Goal: Task Accomplishment & Management: Complete application form

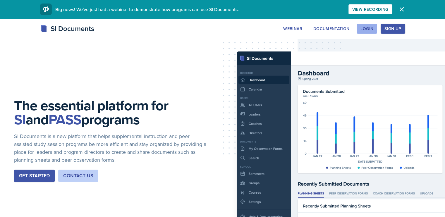
click at [373, 27] on div "Login" at bounding box center [366, 28] width 13 height 5
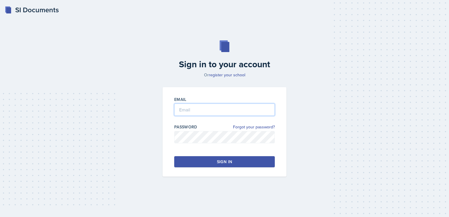
click at [234, 108] on input "email" at bounding box center [224, 109] width 101 height 12
type input "[PERSON_NAME][EMAIL_ADDRESS][PERSON_NAME][DOMAIN_NAME]"
click at [232, 163] on button "Sign in" at bounding box center [224, 161] width 101 height 11
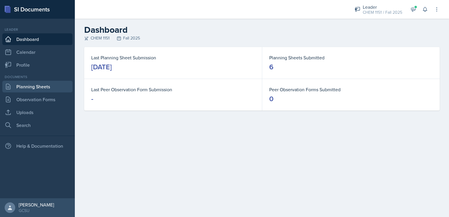
click at [34, 89] on link "Planning Sheets" at bounding box center [37, 87] width 70 height 12
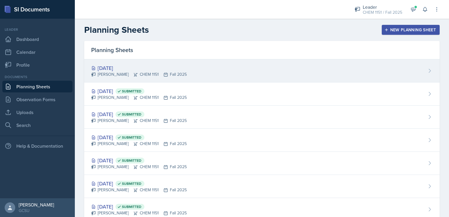
click at [166, 67] on div "[DATE]" at bounding box center [139, 68] width 96 height 8
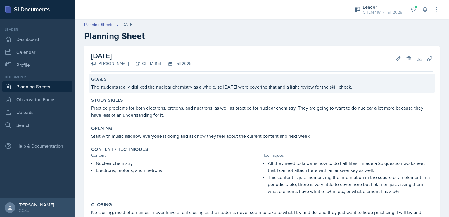
scroll to position [75, 0]
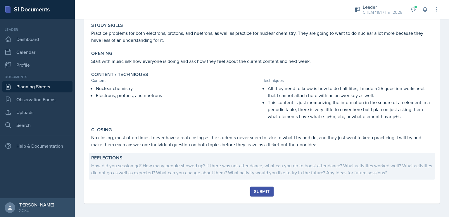
click at [249, 172] on div "How did you session go? How many people showed up? If there was not attendance,…" at bounding box center [261, 169] width 341 height 14
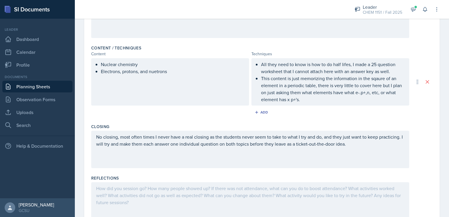
scroll to position [189, 0]
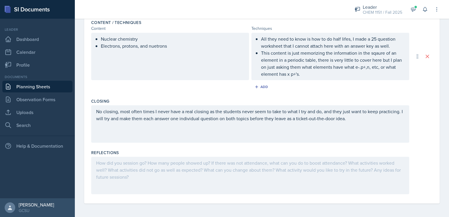
click at [234, 190] on div at bounding box center [250, 175] width 318 height 37
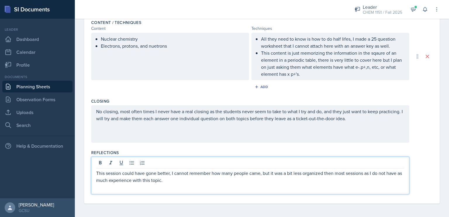
scroll to position [0, 0]
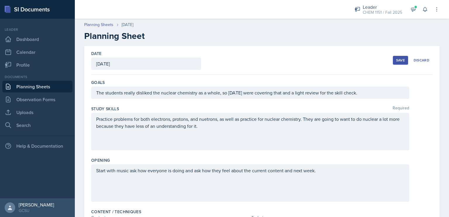
click at [398, 59] on div "Save" at bounding box center [400, 60] width 9 height 5
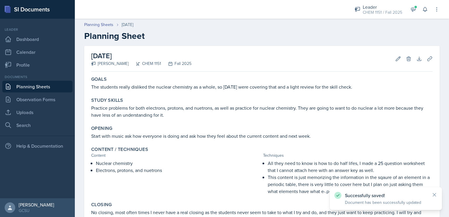
click at [27, 88] on link "Planning Sheets" at bounding box center [37, 87] width 70 height 12
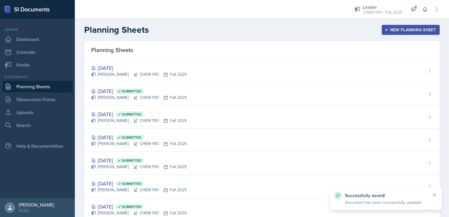
click at [387, 30] on div "New Planning Sheet" at bounding box center [411, 29] width 50 height 5
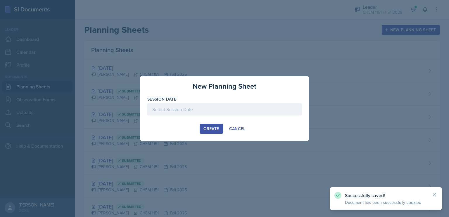
click at [189, 113] on div at bounding box center [224, 109] width 154 height 12
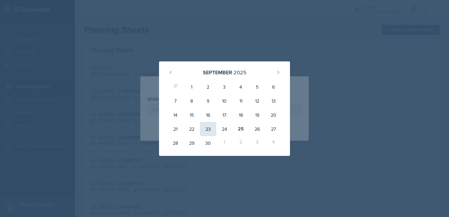
click at [208, 131] on div "23" at bounding box center [208, 129] width 16 height 14
type input "[DATE]"
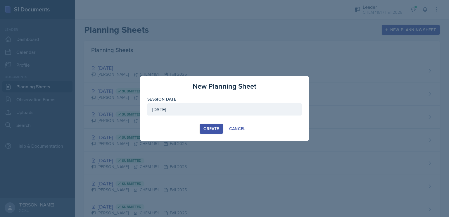
click at [209, 132] on button "Create" at bounding box center [211, 129] width 23 height 10
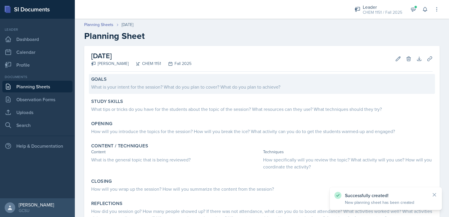
click at [189, 83] on div "What is your intent for the session? What do you plan to cover? What do you pla…" at bounding box center [261, 86] width 341 height 8
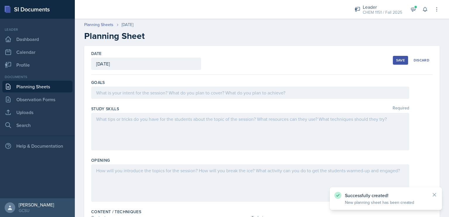
click at [191, 91] on div at bounding box center [250, 93] width 318 height 12
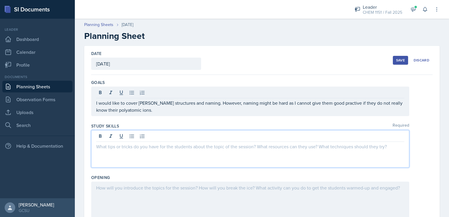
click at [200, 134] on div at bounding box center [250, 148] width 318 height 37
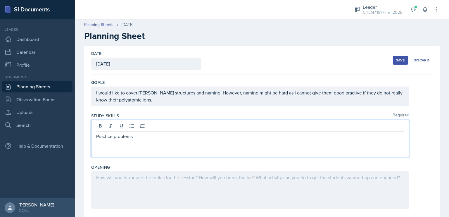
click at [123, 92] on div "I would like to cover [PERSON_NAME] structures and naming. However, naming migh…" at bounding box center [250, 96] width 318 height 19
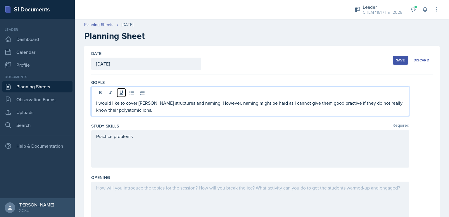
click at [123, 92] on icon at bounding box center [121, 93] width 6 height 6
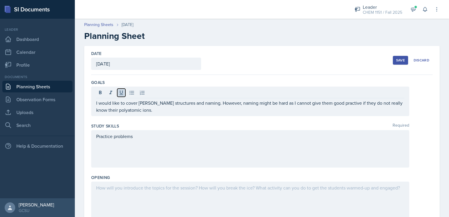
click at [123, 92] on icon at bounding box center [121, 93] width 6 height 6
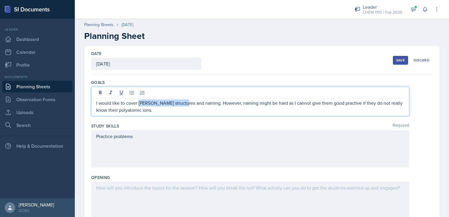
drag, startPoint x: 180, startPoint y: 104, endPoint x: 138, endPoint y: 105, distance: 42.1
click at [138, 105] on p "I would like to cover [PERSON_NAME] structures and naming. However, naming migh…" at bounding box center [250, 106] width 308 height 14
click at [307, 105] on p "I would like to cover Nomenclature. However, naming might be hard as I cannot g…" at bounding box center [250, 106] width 308 height 14
click at [285, 111] on p "I would like to cover Nomenclature. However, naming might be hard as I cannot g…" at bounding box center [250, 106] width 308 height 14
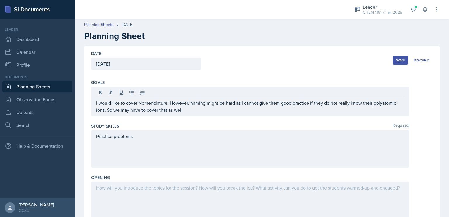
click at [241, 141] on div "Practice problems" at bounding box center [250, 148] width 318 height 37
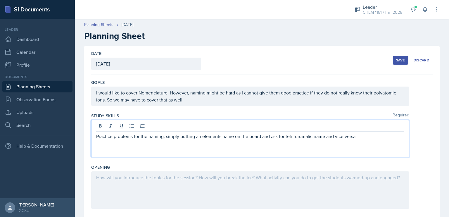
click at [287, 136] on p "Practice problems for the naming, simply putting an elements name on the board …" at bounding box center [250, 136] width 308 height 7
click at [358, 137] on p "Practice problems for the naming, simply putting an elements name on the board …" at bounding box center [250, 136] width 308 height 7
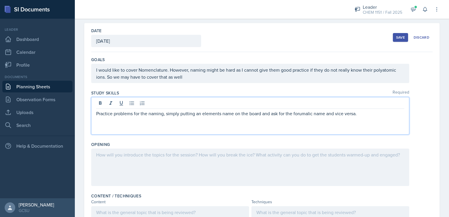
click at [336, 159] on div at bounding box center [250, 167] width 318 height 37
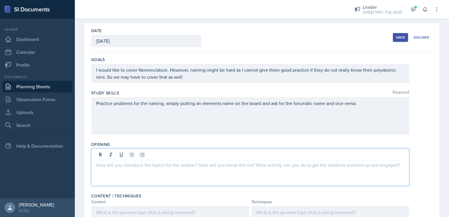
scroll to position [33, 0]
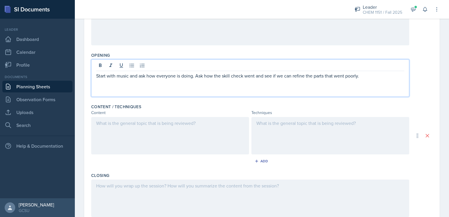
click at [249, 157] on div "Add" at bounding box center [261, 162] width 341 height 11
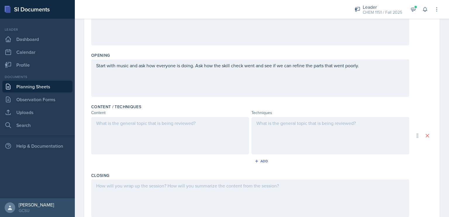
click at [223, 147] on div at bounding box center [170, 135] width 158 height 37
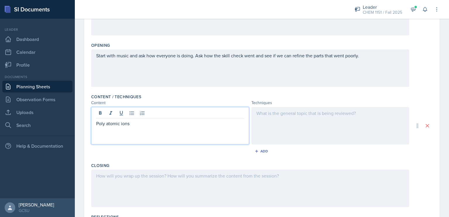
click at [274, 133] on div at bounding box center [330, 125] width 158 height 37
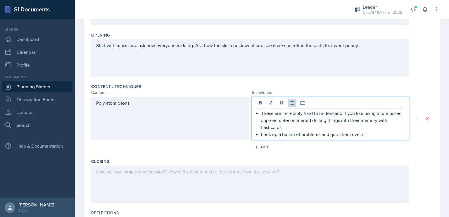
click at [238, 120] on div "Poly atomic ions" at bounding box center [170, 119] width 158 height 44
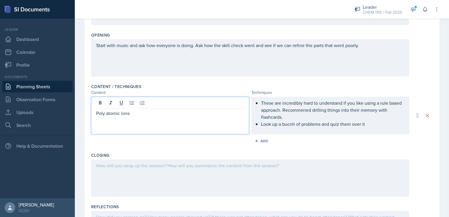
scroll to position [142, 0]
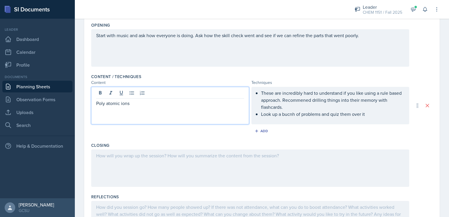
click at [96, 103] on p "Poly atomic ions" at bounding box center [170, 103] width 148 height 7
click at [163, 103] on p "Poly atomic ions" at bounding box center [172, 103] width 143 height 7
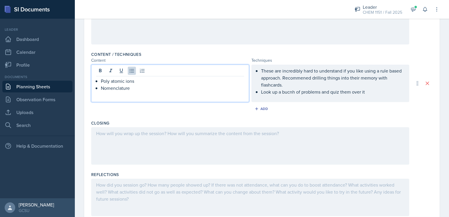
click at [185, 136] on p at bounding box center [250, 133] width 308 height 7
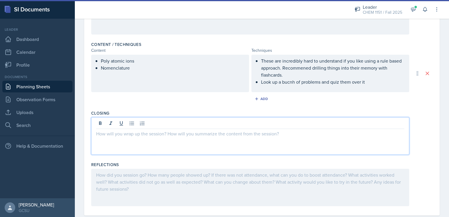
click at [370, 82] on p "Look up a bucnh of problems and quiz them over it" at bounding box center [332, 81] width 143 height 7
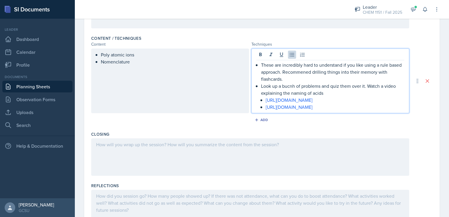
click at [329, 93] on p "Look up a bucnh of problems and quiz them over it. Watch a video explaining the…" at bounding box center [332, 89] width 143 height 14
click at [375, 106] on p "[URL][DOMAIN_NAME]" at bounding box center [335, 106] width 139 height 7
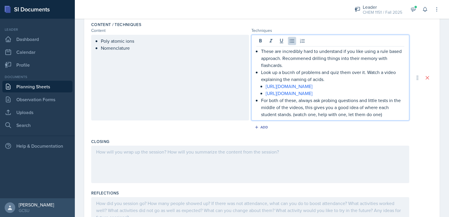
scroll to position [194, 0]
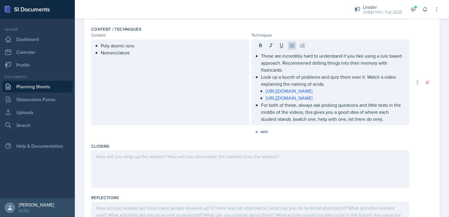
click at [227, 161] on div at bounding box center [250, 168] width 318 height 37
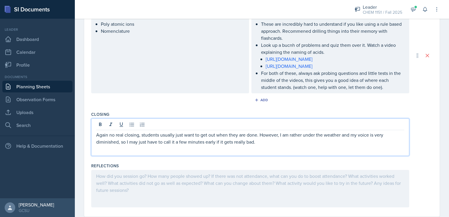
click at [206, 183] on div at bounding box center [250, 188] width 318 height 37
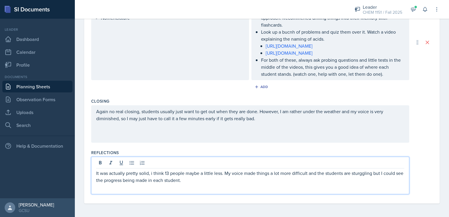
scroll to position [0, 0]
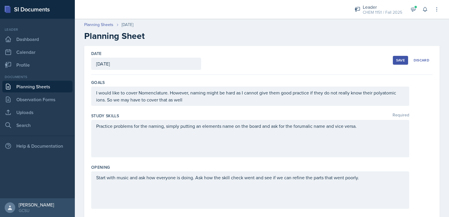
click at [396, 54] on div "Save Discard" at bounding box center [413, 60] width 40 height 13
click at [398, 58] on div "Save" at bounding box center [400, 60] width 9 height 5
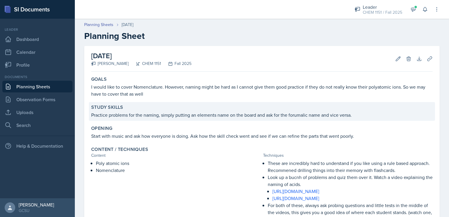
scroll to position [102, 0]
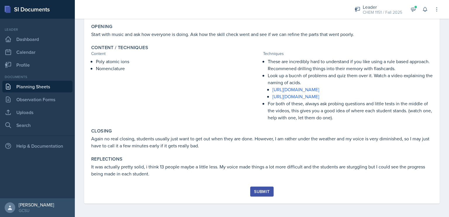
click at [265, 190] on div "Submit" at bounding box center [261, 191] width 15 height 5
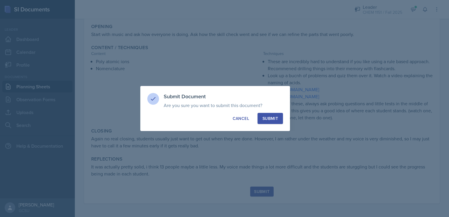
click at [267, 123] on button "Submit" at bounding box center [270, 118] width 25 height 11
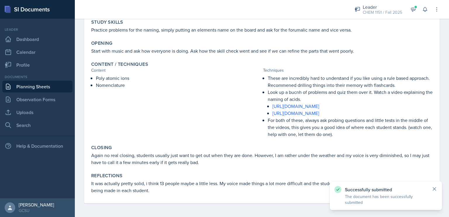
click at [432, 190] on icon at bounding box center [435, 189] width 6 height 6
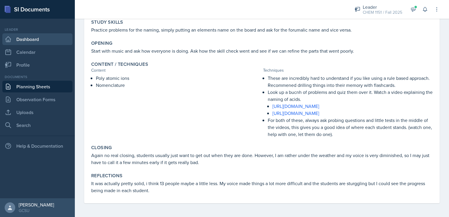
click at [57, 40] on link "Dashboard" at bounding box center [37, 39] width 70 height 12
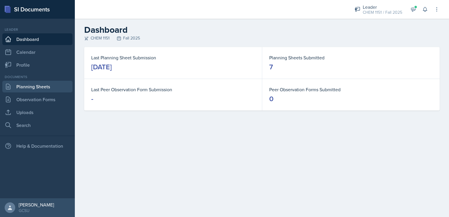
click at [52, 84] on link "Planning Sheets" at bounding box center [37, 87] width 70 height 12
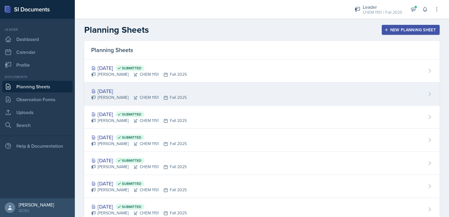
click at [147, 91] on div "[DATE]" at bounding box center [139, 91] width 96 height 8
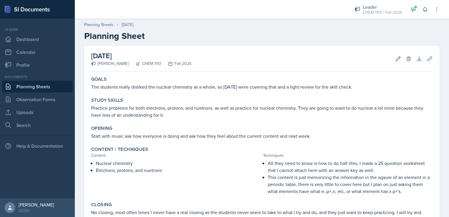
scroll to position [74, 0]
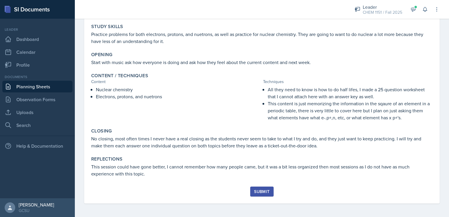
click at [260, 194] on div "Submit" at bounding box center [261, 191] width 15 height 5
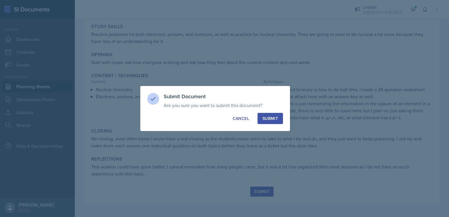
click at [269, 119] on div "Submit" at bounding box center [270, 118] width 15 height 6
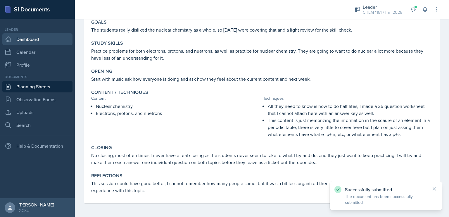
click at [28, 42] on link "Dashboard" at bounding box center [37, 39] width 70 height 12
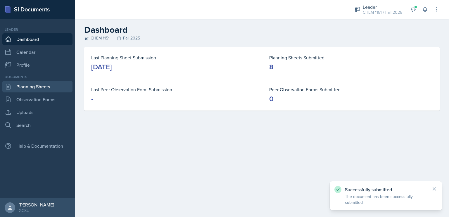
click at [23, 87] on link "Planning Sheets" at bounding box center [37, 87] width 70 height 12
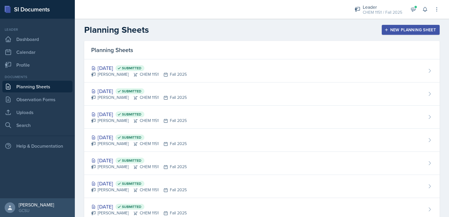
click at [391, 30] on div "New Planning Sheet" at bounding box center [411, 29] width 50 height 5
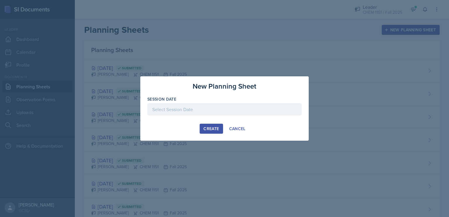
click at [225, 106] on div at bounding box center [224, 109] width 154 height 12
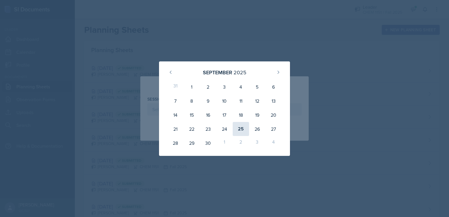
click at [241, 127] on div "25" at bounding box center [241, 129] width 16 height 14
type input "[DATE]"
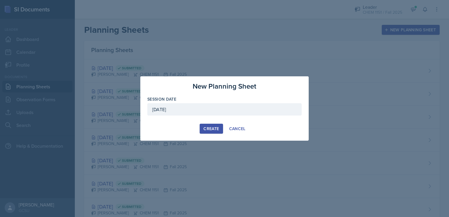
click at [212, 127] on div "Create" at bounding box center [210, 128] width 15 height 5
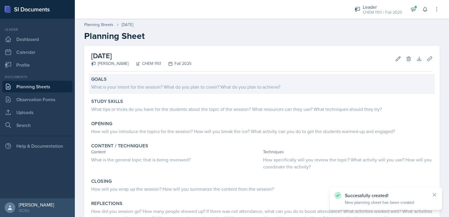
click at [142, 83] on div "What is your intent for the session? What do you plan to cover? What do you pla…" at bounding box center [261, 86] width 341 height 8
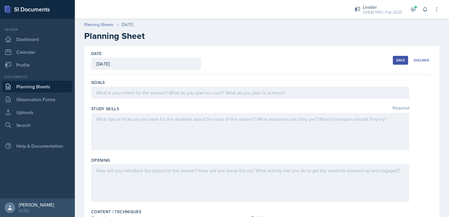
click at [145, 96] on div at bounding box center [250, 93] width 318 height 12
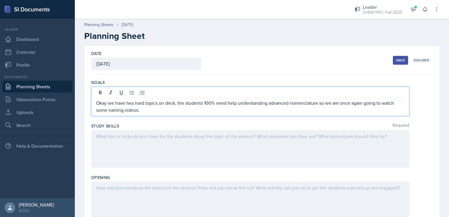
click at [153, 150] on div at bounding box center [250, 148] width 318 height 37
drag, startPoint x: 318, startPoint y: 94, endPoint x: 320, endPoint y: 113, distance: 20.0
click at [320, 113] on div "Okay we have two hard topics on deck, the students 100% need help understanding…" at bounding box center [250, 102] width 318 height 30
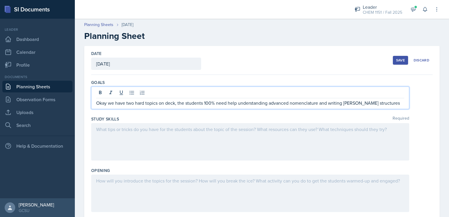
click at [314, 123] on div at bounding box center [250, 141] width 318 height 37
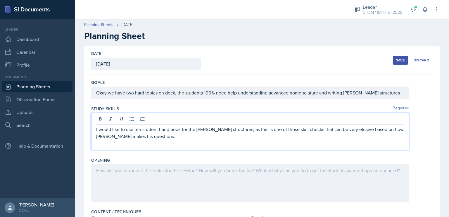
click at [138, 126] on p "I would like to use teh student hand book for the [PERSON_NAME] structures, as …" at bounding box center [250, 133] width 308 height 14
click at [206, 139] on div "I would like to use the student hand book for the [PERSON_NAME] structures, as …" at bounding box center [250, 131] width 318 height 37
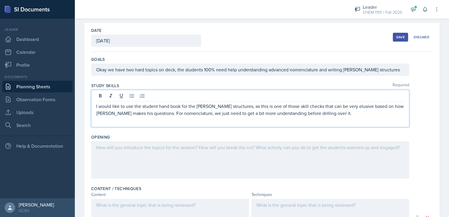
click at [64, 179] on nav "Leader Dashboard Calendar Profile Documents Planning Sheets Observation Forms U…" at bounding box center [37, 109] width 75 height 180
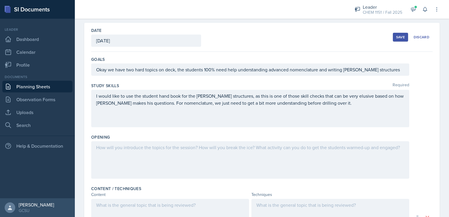
click at [131, 168] on div at bounding box center [250, 159] width 318 height 37
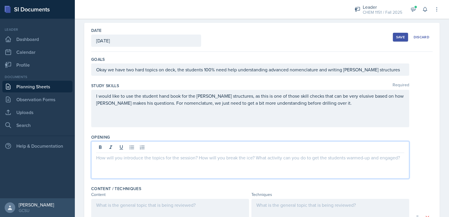
scroll to position [33, 0]
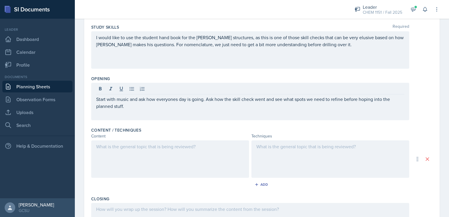
click at [124, 178] on div "Content / Techniques Content Techniques Add" at bounding box center [261, 159] width 341 height 69
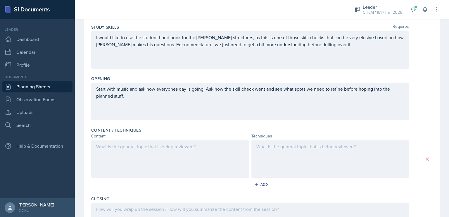
click at [128, 162] on div at bounding box center [170, 158] width 158 height 37
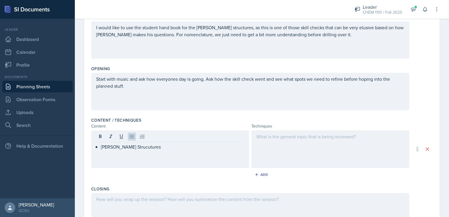
click at [336, 147] on div at bounding box center [330, 148] width 158 height 37
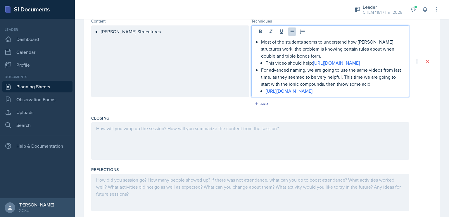
click at [178, 149] on div at bounding box center [250, 140] width 318 height 37
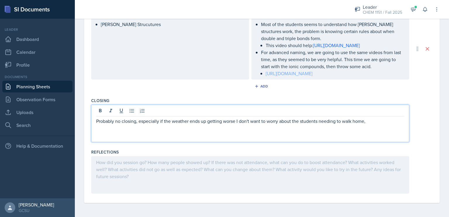
scroll to position [0, 0]
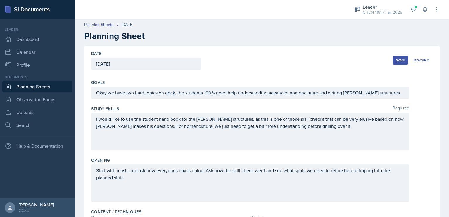
click at [396, 56] on button "Save" at bounding box center [400, 60] width 15 height 9
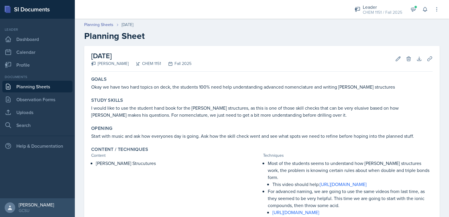
scroll to position [82, 0]
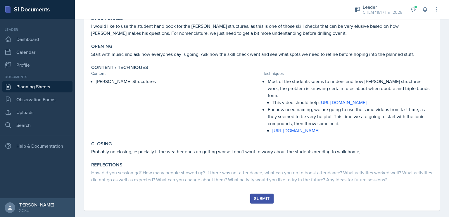
click at [265, 196] on div "Submit" at bounding box center [261, 198] width 15 height 5
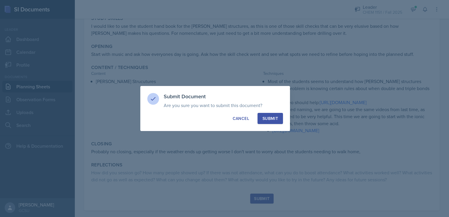
click at [277, 123] on button "Submit" at bounding box center [270, 118] width 25 height 11
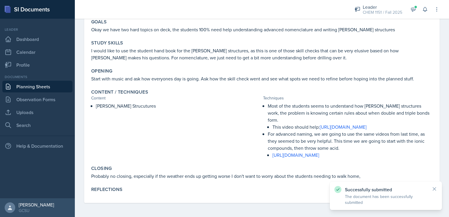
scroll to position [50, 0]
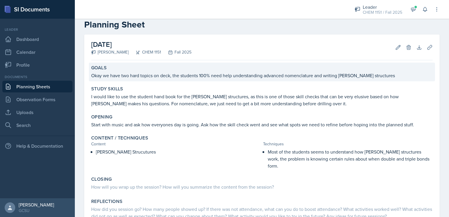
scroll to position [11, 0]
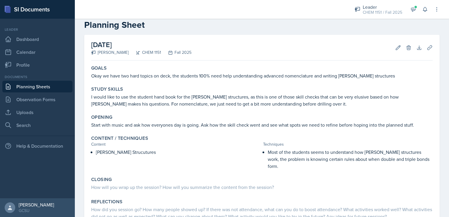
click at [59, 85] on link "Planning Sheets" at bounding box center [37, 87] width 70 height 12
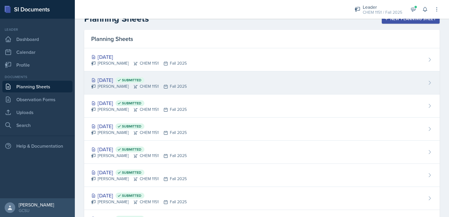
click at [185, 84] on div "Sep 23rd, 2025 Submitted Owen Campbell CHEM 1151 Fall 2025" at bounding box center [261, 82] width 355 height 23
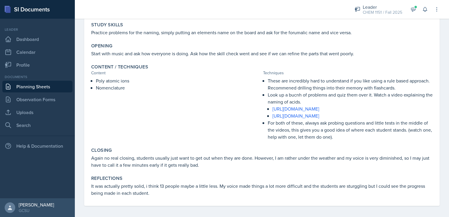
scroll to position [85, 0]
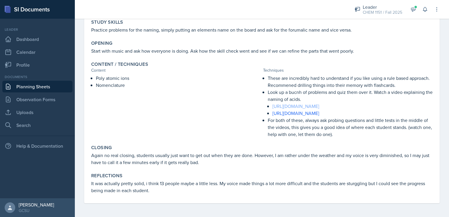
click at [303, 106] on link "[URL][DOMAIN_NAME]" at bounding box center [295, 106] width 47 height 6
click at [319, 113] on link "[URL][DOMAIN_NAME]" at bounding box center [295, 113] width 47 height 6
